Goal: Transaction & Acquisition: Download file/media

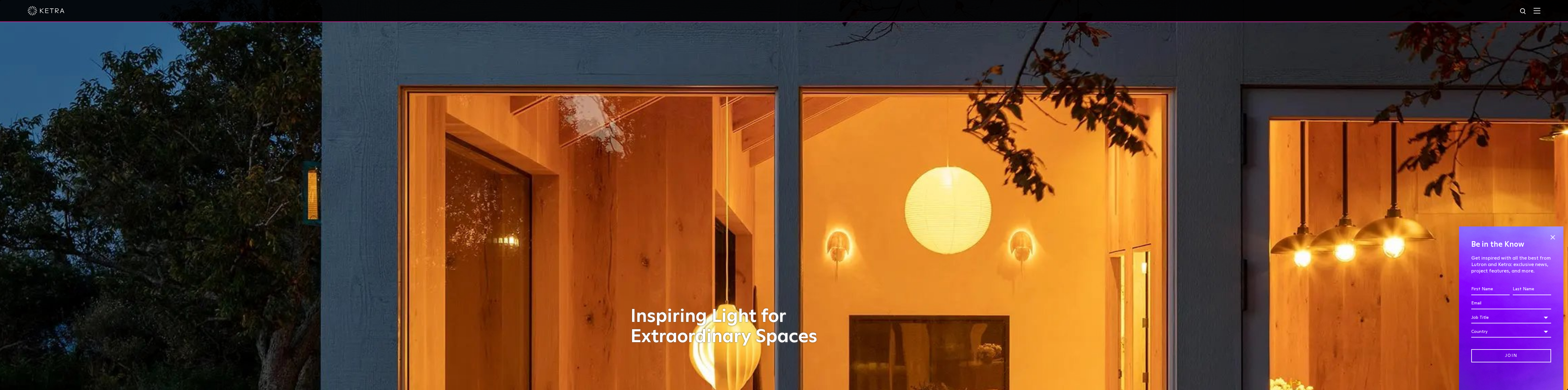
click at [1541, 18] on div at bounding box center [784, 10] width 1513 height 21
click at [1541, 10] on img at bounding box center [1537, 11] width 7 height 6
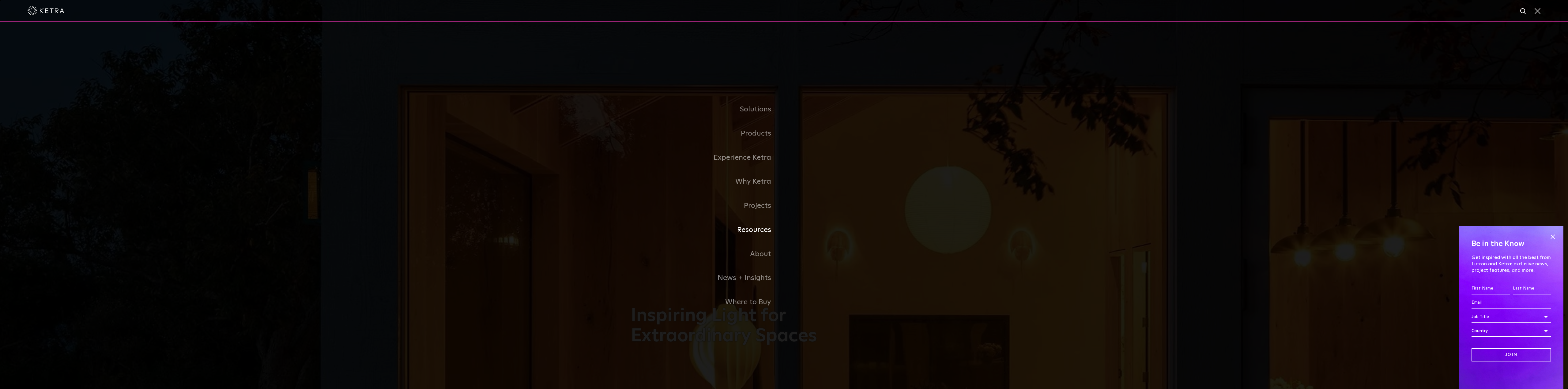
click at [757, 233] on link "Resources" at bounding box center [707, 230] width 153 height 24
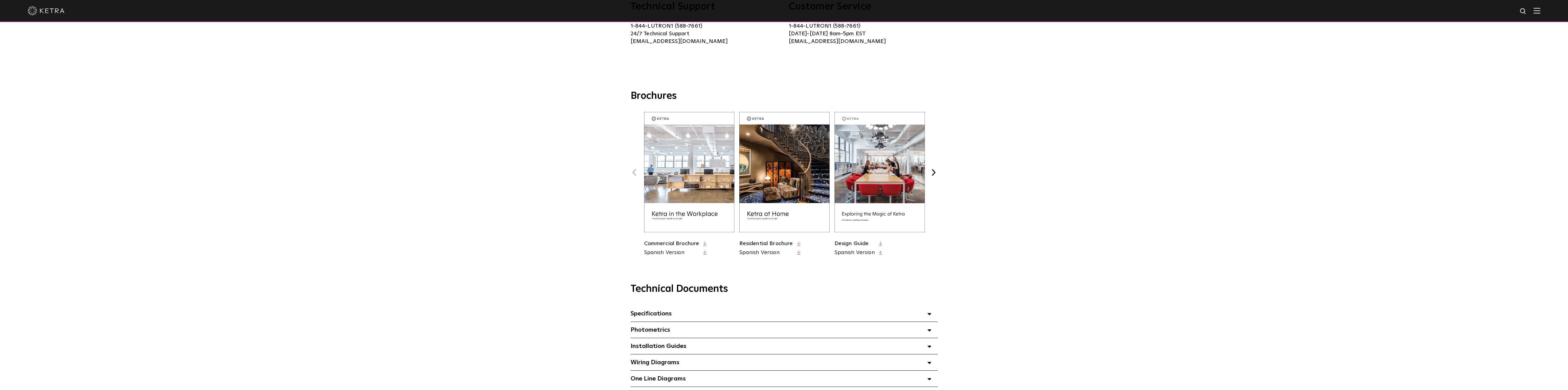
scroll to position [215, 0]
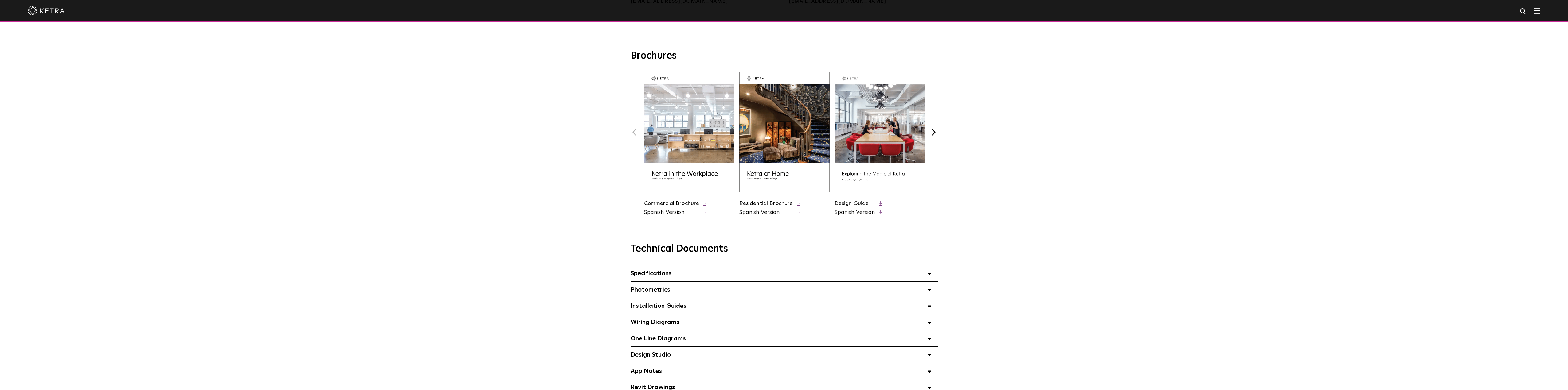
click at [705, 286] on div "Photometrics Select checkboxes to use the bulk download option below" at bounding box center [784, 290] width 307 height 16
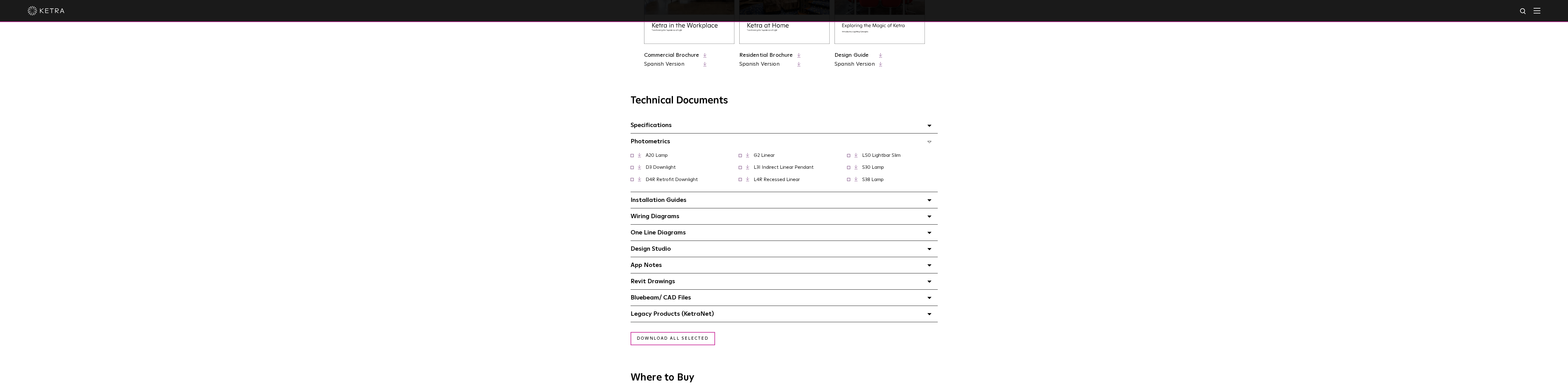
scroll to position [369, 0]
click at [668, 296] on span "Bluebeam/ CAD Files" at bounding box center [661, 292] width 60 height 6
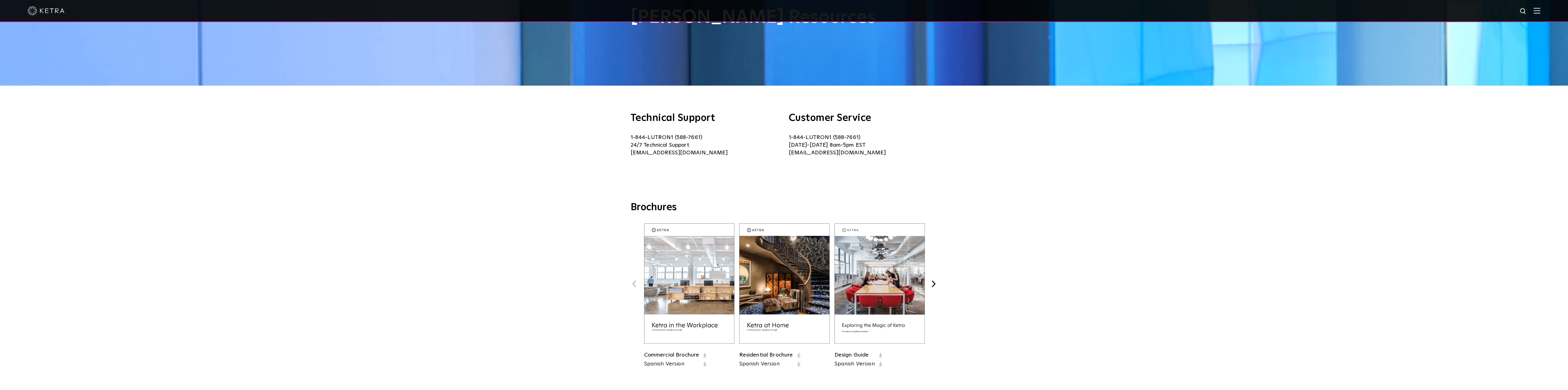
scroll to position [0, 0]
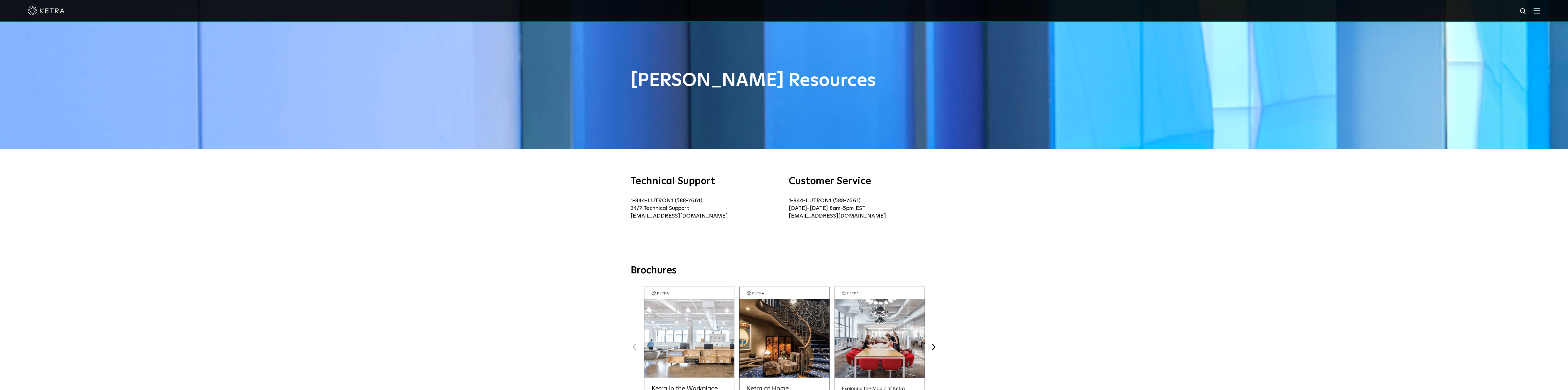
click at [1528, 10] on img at bounding box center [1523, 12] width 8 height 8
type input "D2"
click at [1504, 7] on button "Search" at bounding box center [1508, 11] width 9 height 9
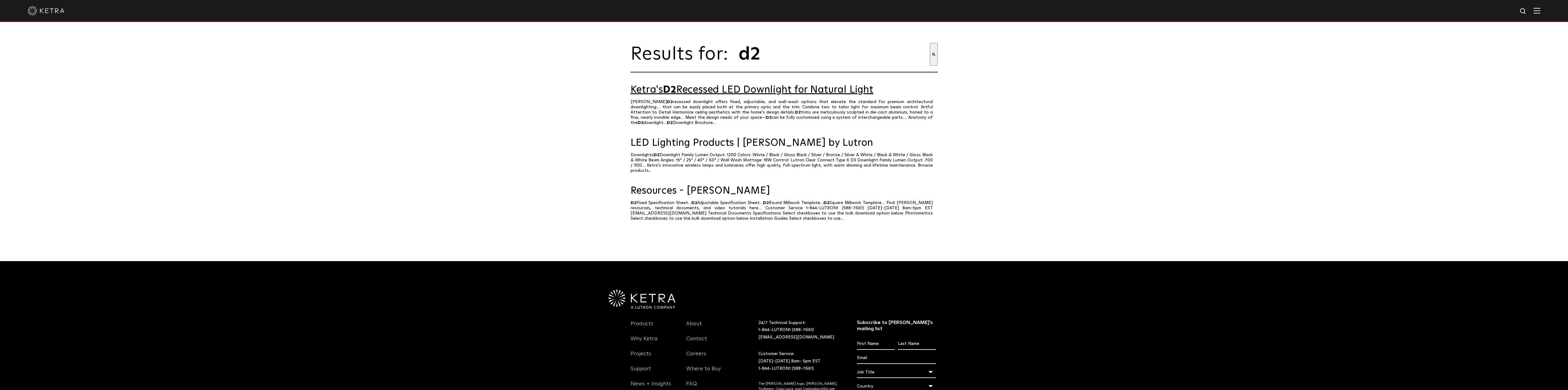
click at [718, 95] on link "Ketra's D2 Recessed LED Downlight for Natural Light" at bounding box center [784, 90] width 307 height 11
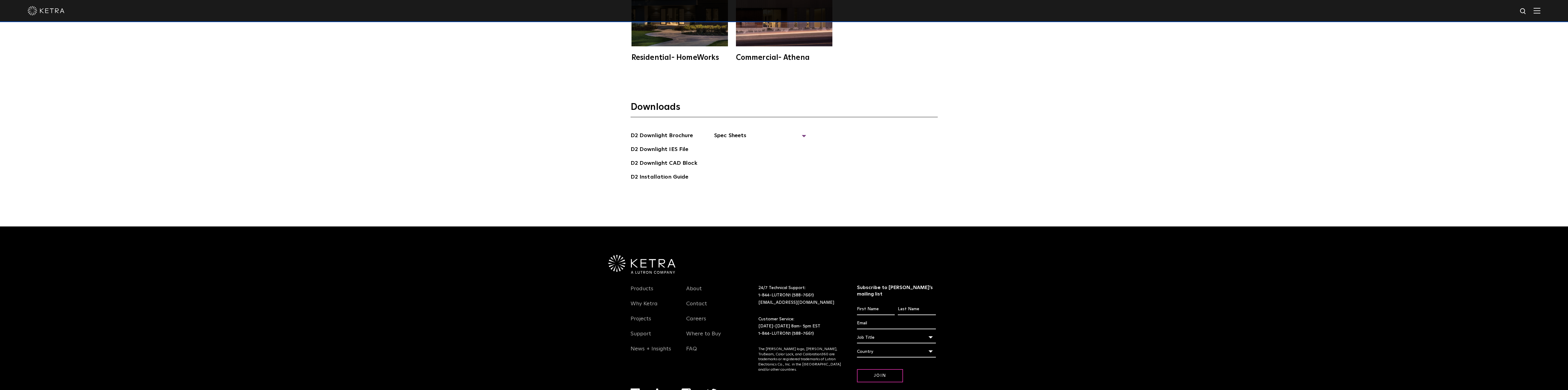
scroll to position [2394, 0]
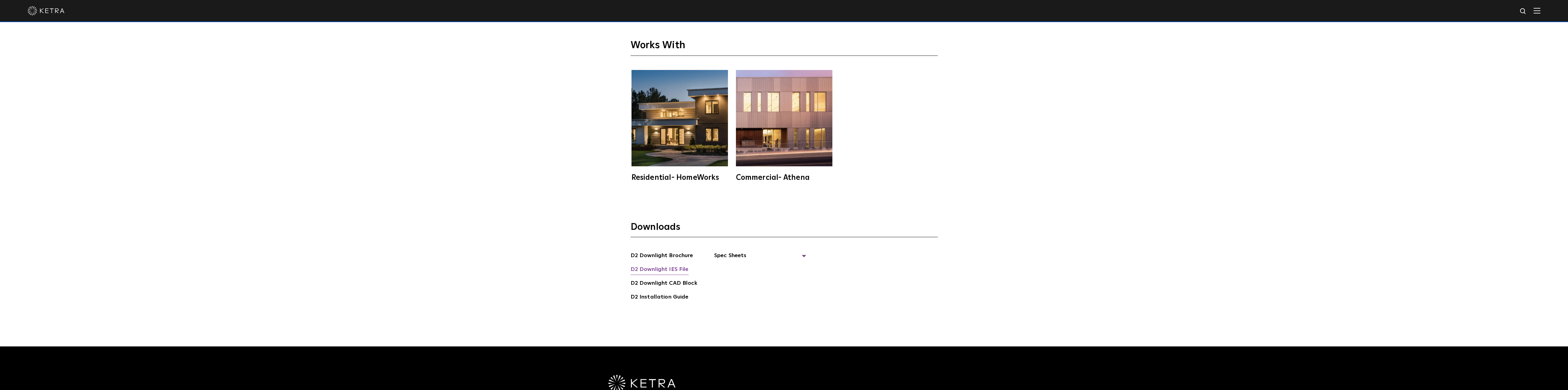
click at [659, 271] on link "D2 Downlight IES File" at bounding box center [659, 270] width 58 height 10
